Goal: Check status

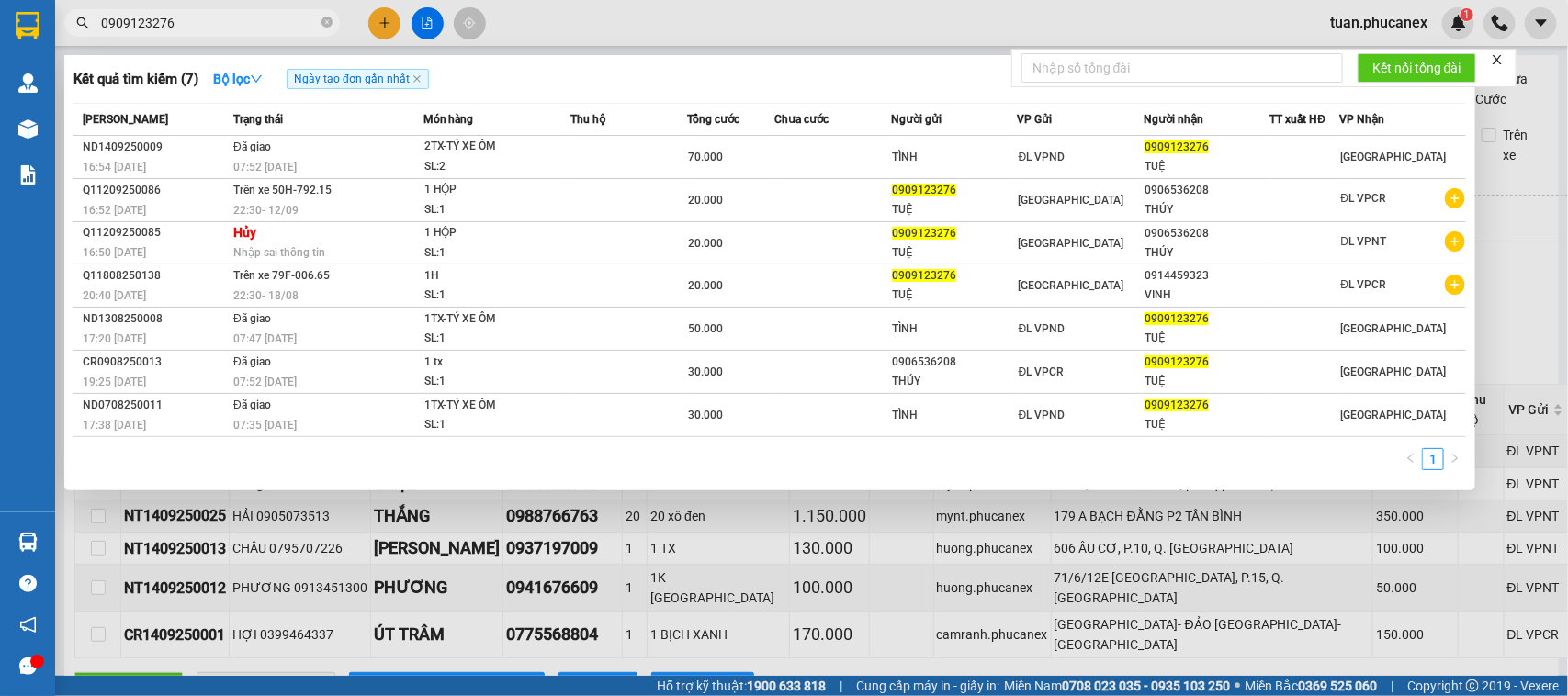
scroll to position [115, 0]
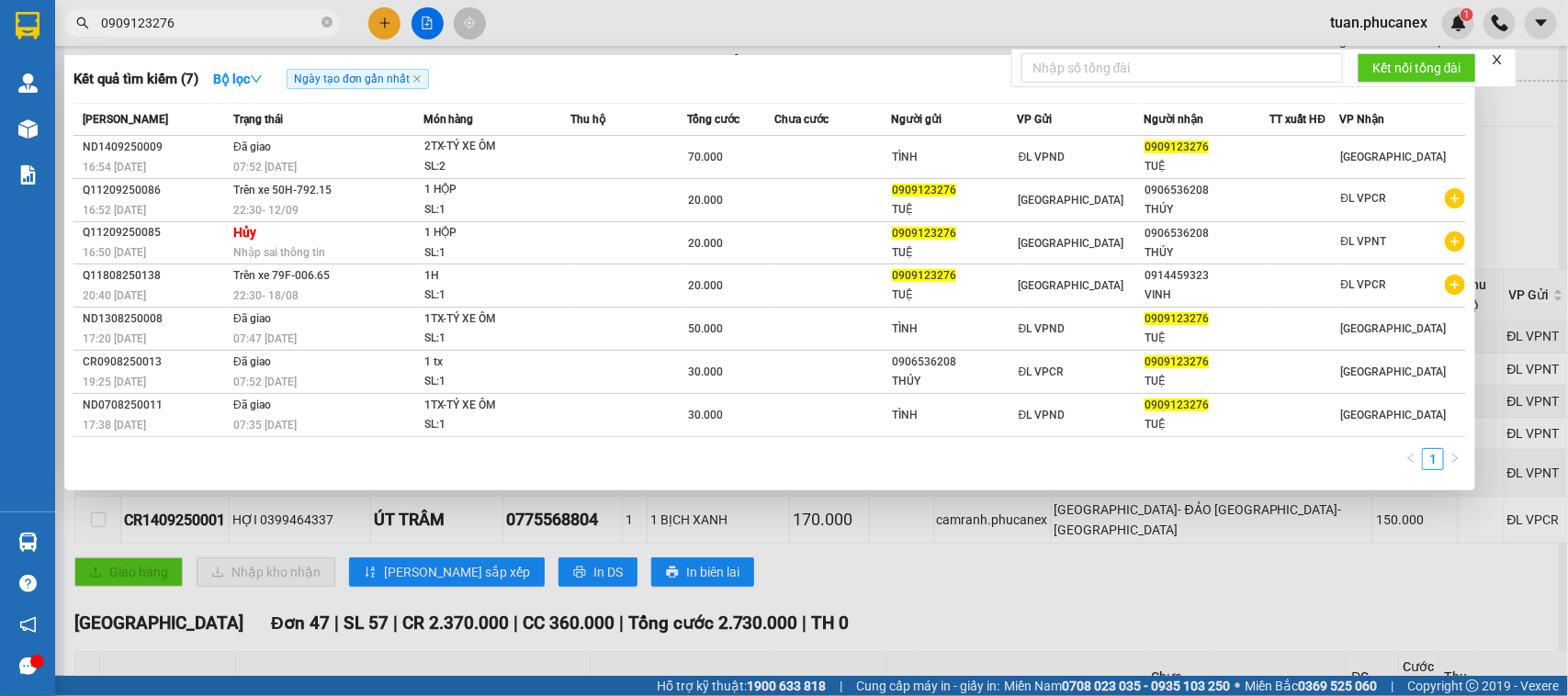
click at [1499, 52] on div at bounding box center [1498, 59] width 13 height 14
click at [1493, 60] on icon "close" at bounding box center [1498, 60] width 13 height 13
click at [429, 21] on div at bounding box center [784, 348] width 1568 height 696
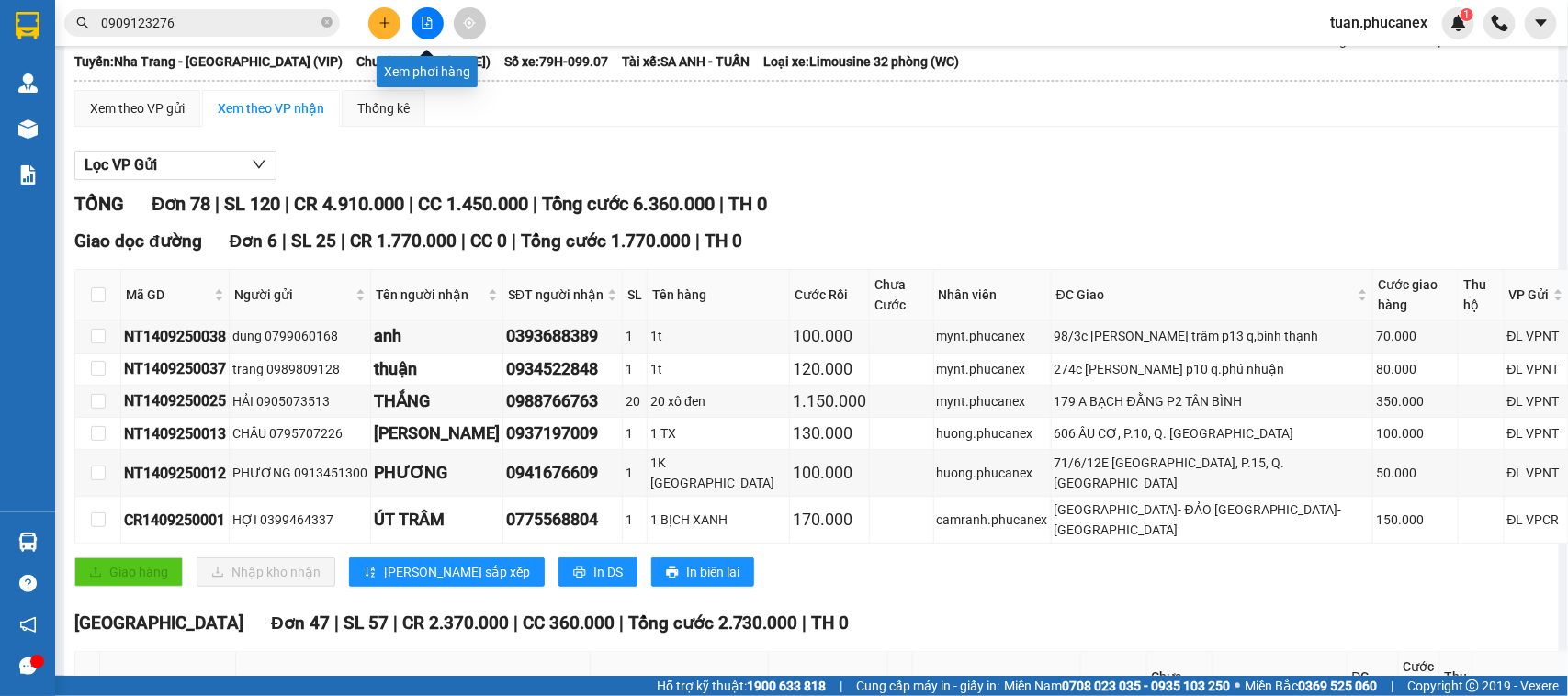
click at [429, 21] on icon "file-add" at bounding box center [427, 23] width 13 height 13
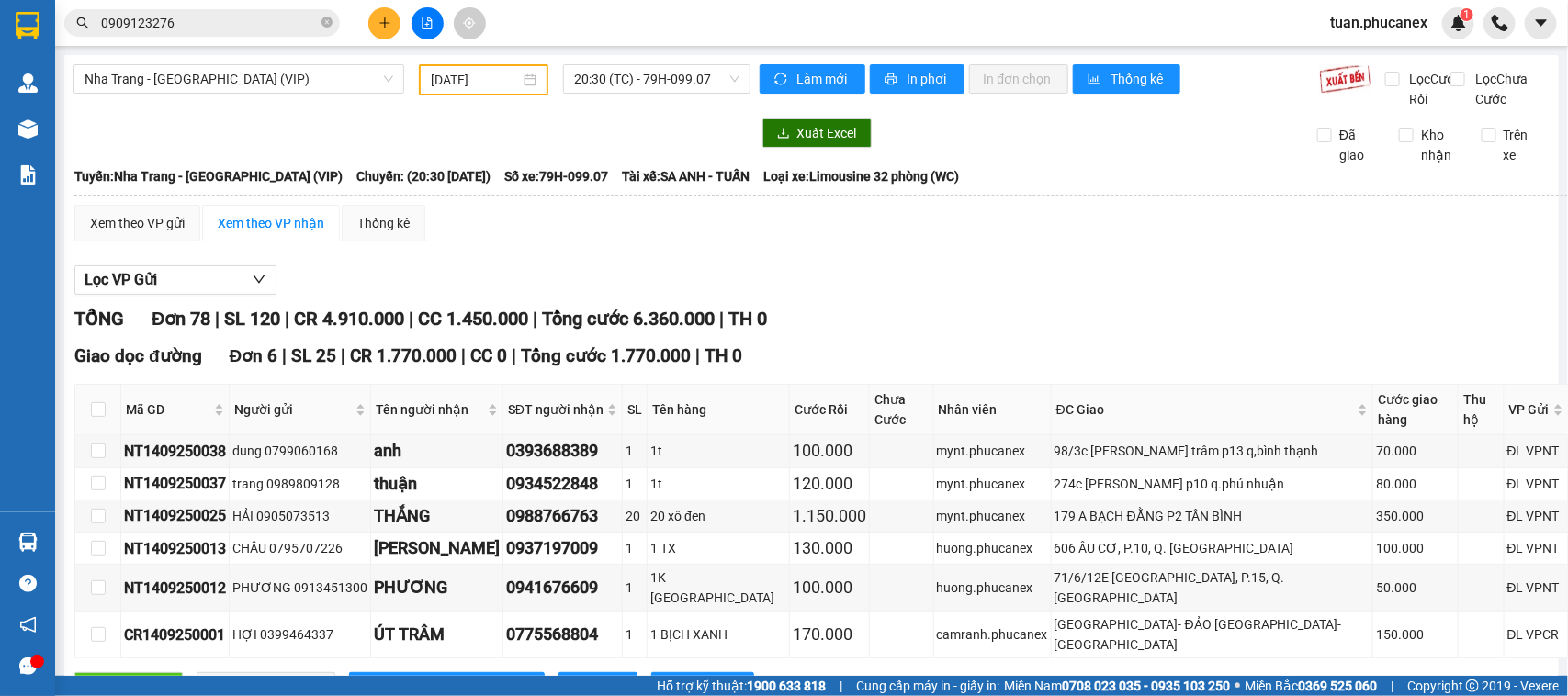
click at [209, 99] on div "[GEOGRAPHIC_DATA] - [GEOGRAPHIC_DATA] (VIP) [DATE] 20:30 (TC) - 79H-099.07" at bounding box center [411, 86] width 677 height 45
click at [442, 92] on div "[DATE]" at bounding box center [483, 80] width 129 height 31
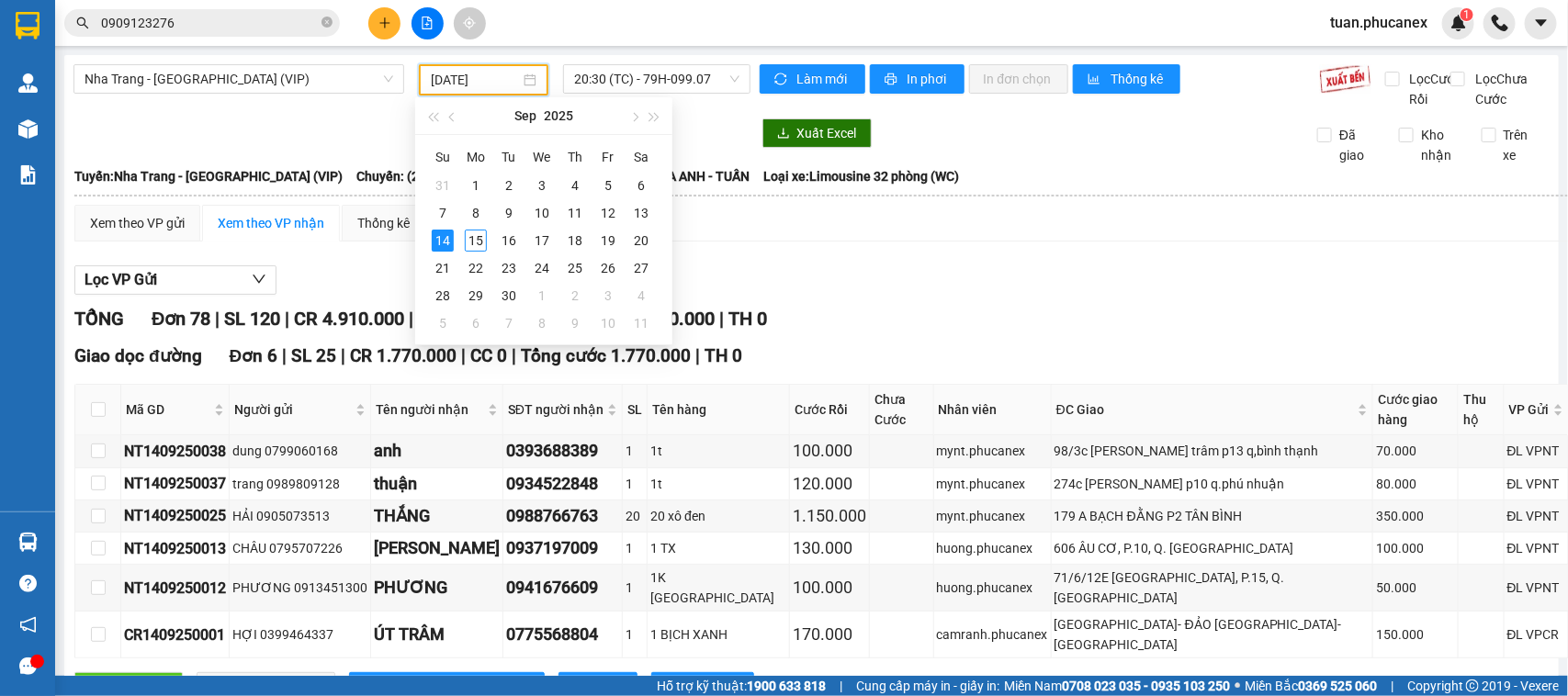
click at [1057, 230] on div "Xem theo VP gửi Xem theo VP nhận Thống kê" at bounding box center [878, 223] width 1608 height 37
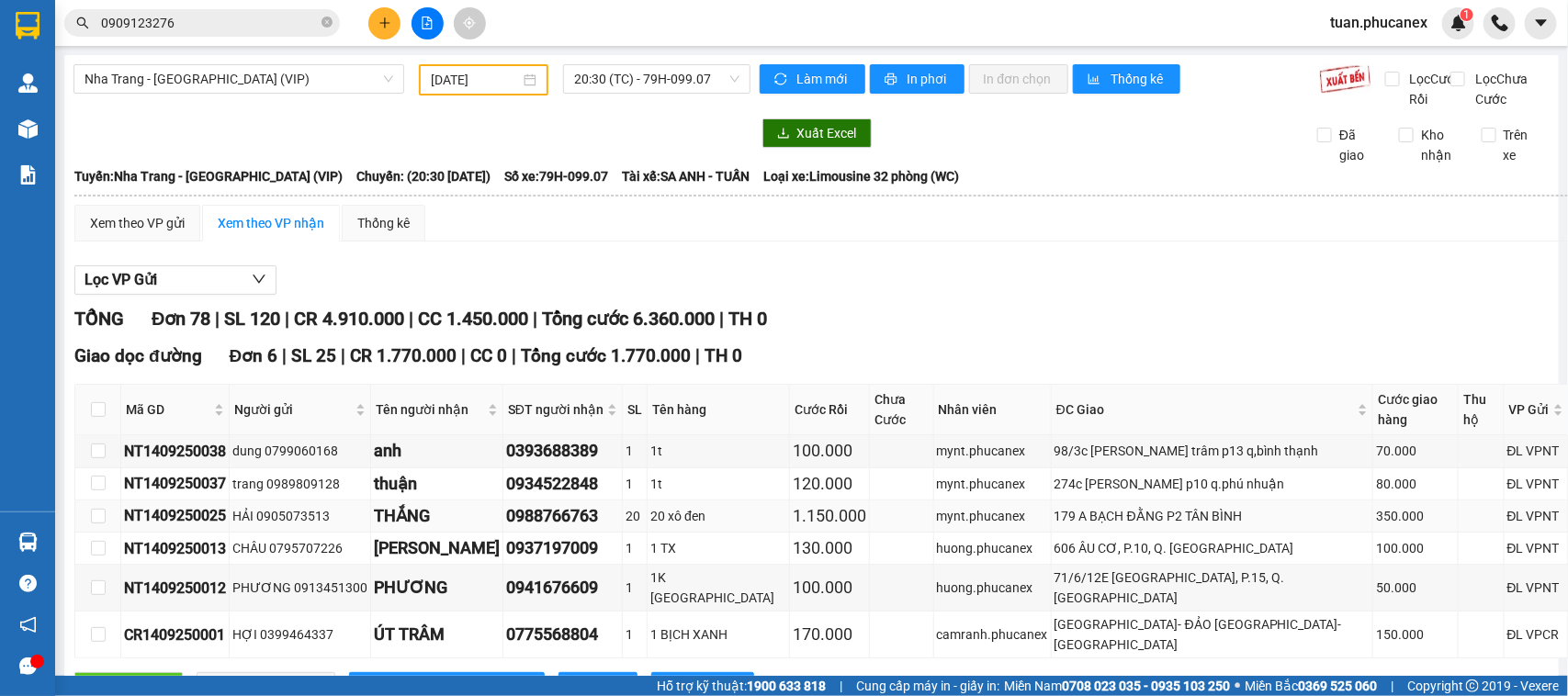
click at [1238, 533] on td "179 A BẠCH ĐẰNG P2 TÂN BÌNH" at bounding box center [1212, 517] width 321 height 32
